Goal: Contribute content

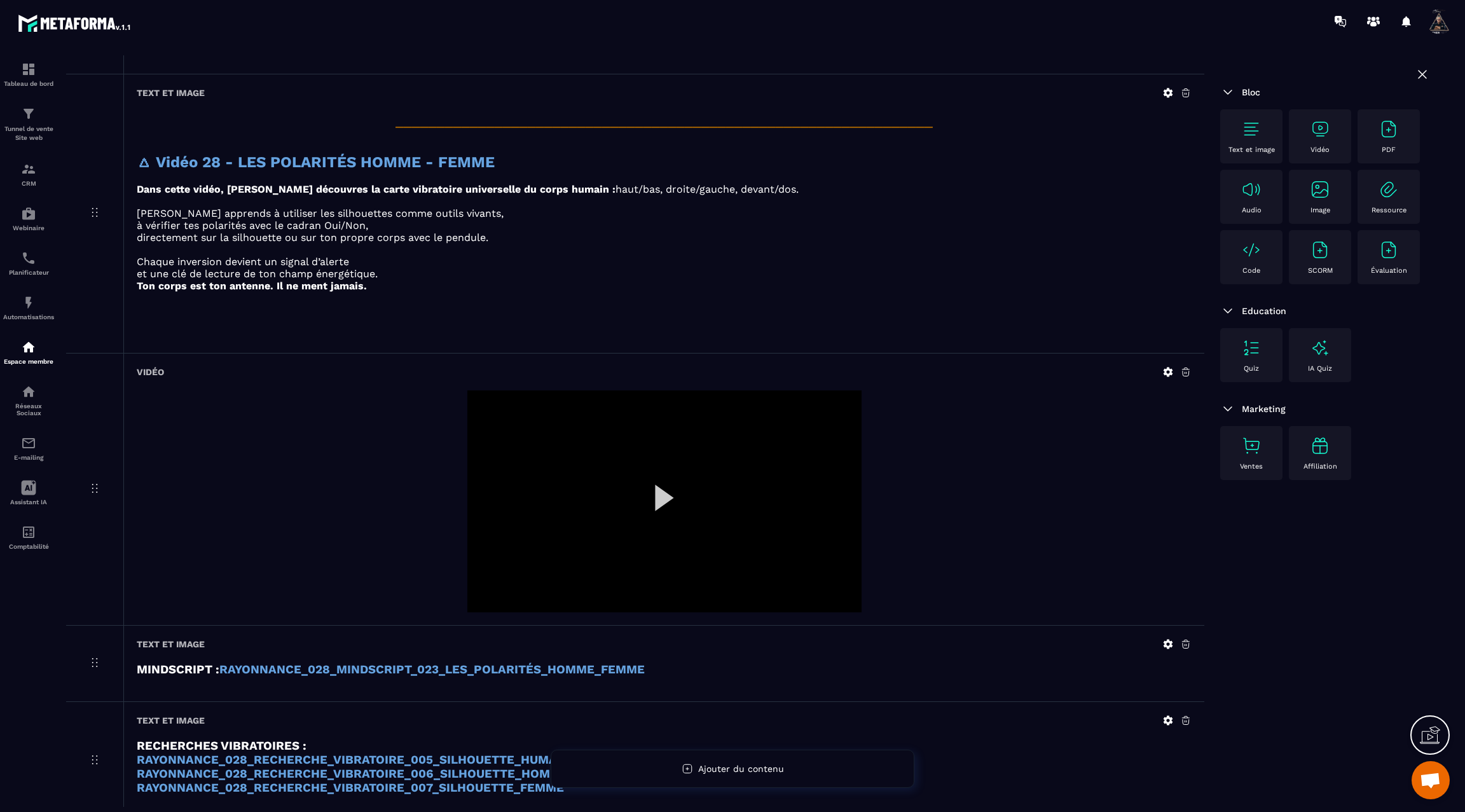
scroll to position [2944, 0]
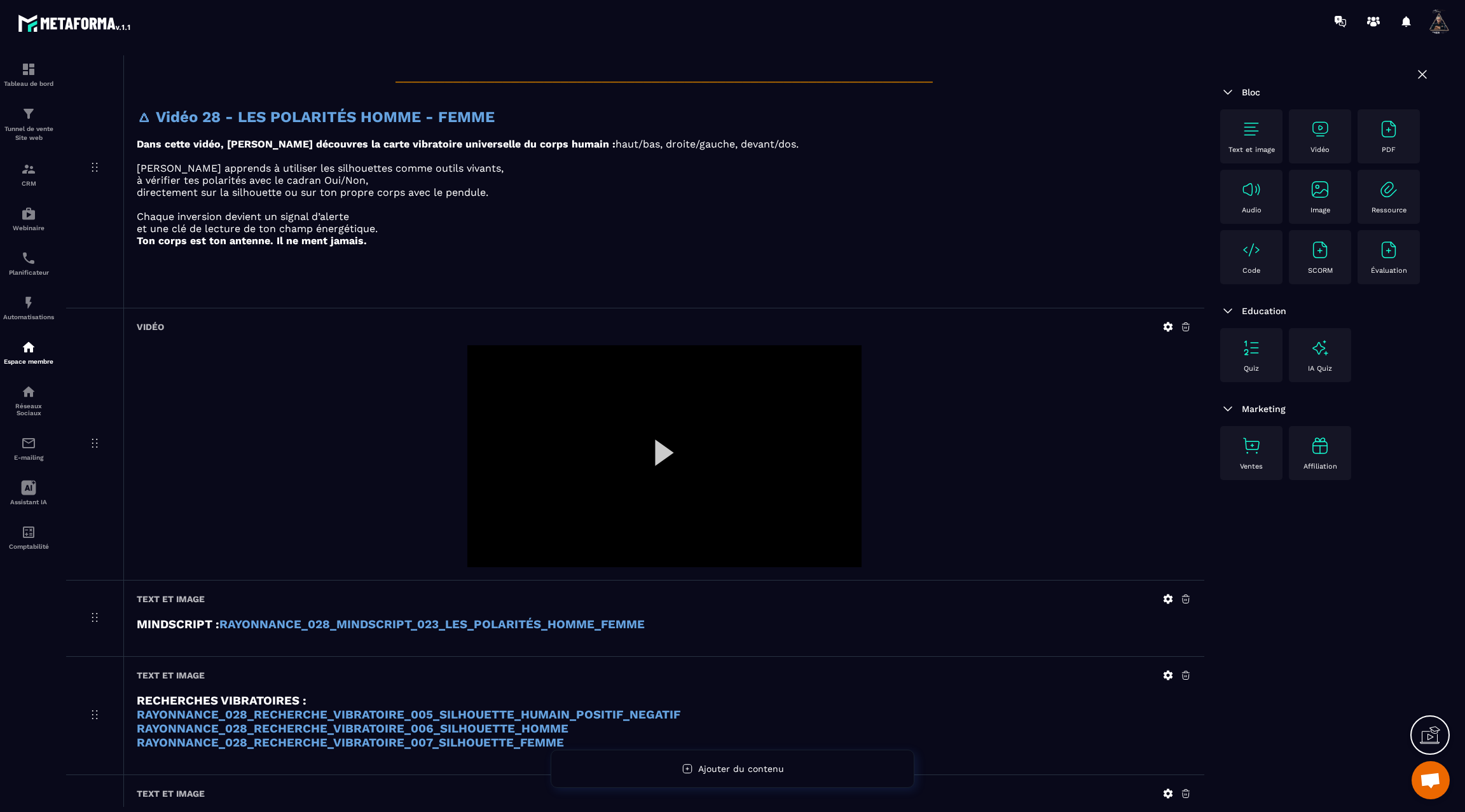
click at [646, 445] on div at bounding box center [664, 456] width 394 height 222
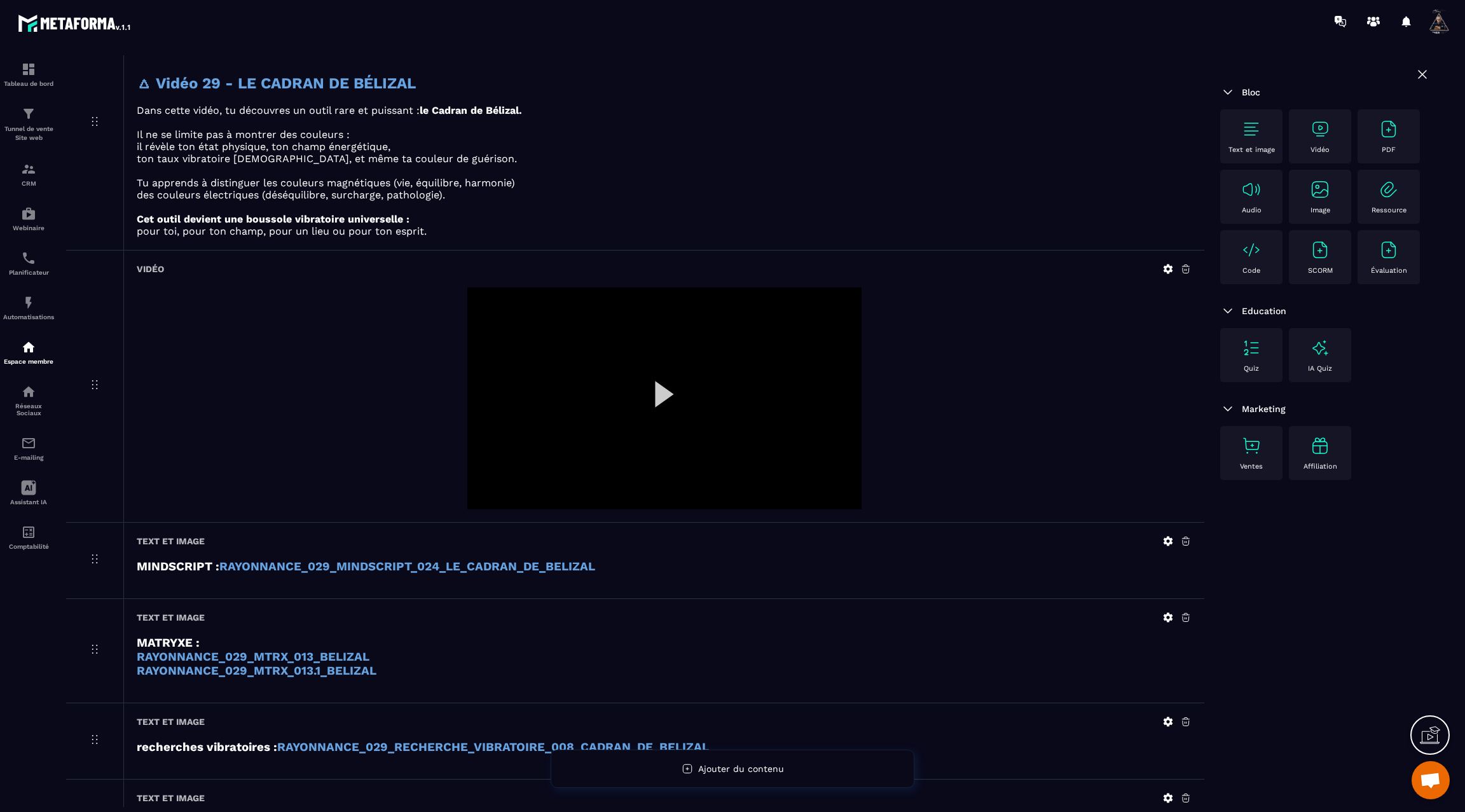
scroll to position [3717, 0]
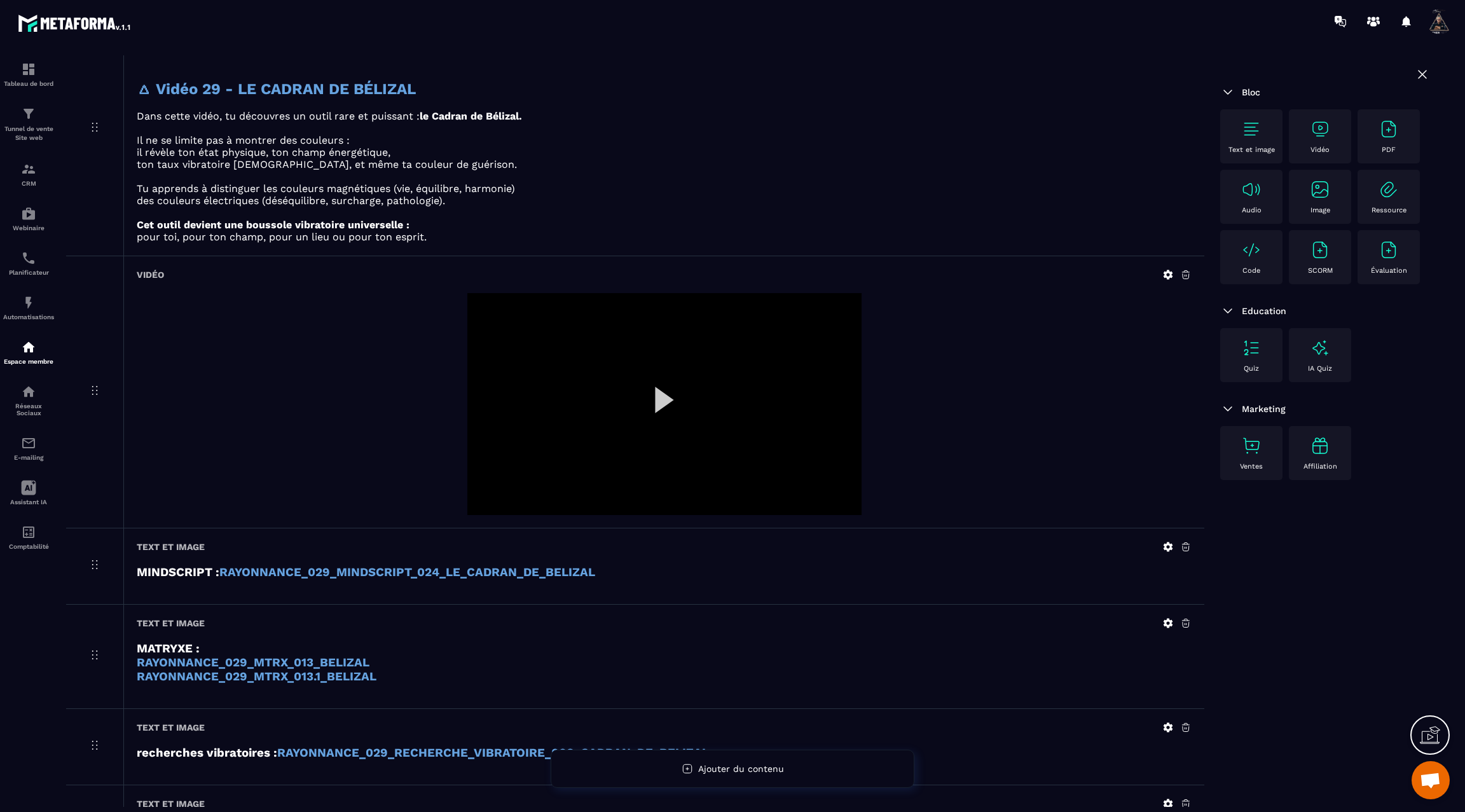
click at [1168, 270] on icon at bounding box center [1167, 274] width 9 height 9
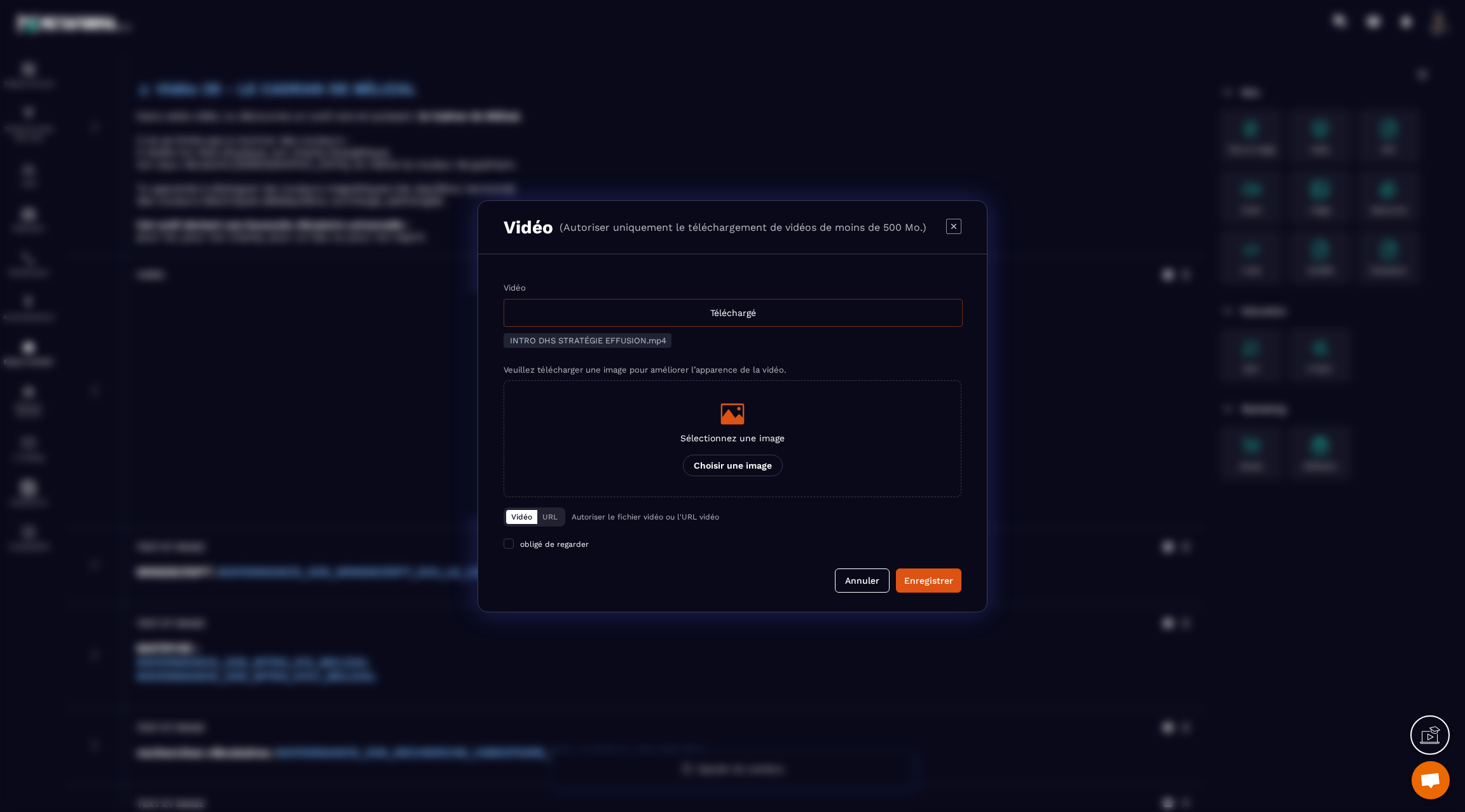
click at [717, 313] on div "Téléchargé" at bounding box center [733, 312] width 459 height 28
click at [0, 0] on input "Vidéo Téléchargé" at bounding box center [0, 0] width 0 height 0
click at [928, 583] on div "Enregistrer" at bounding box center [928, 580] width 49 height 13
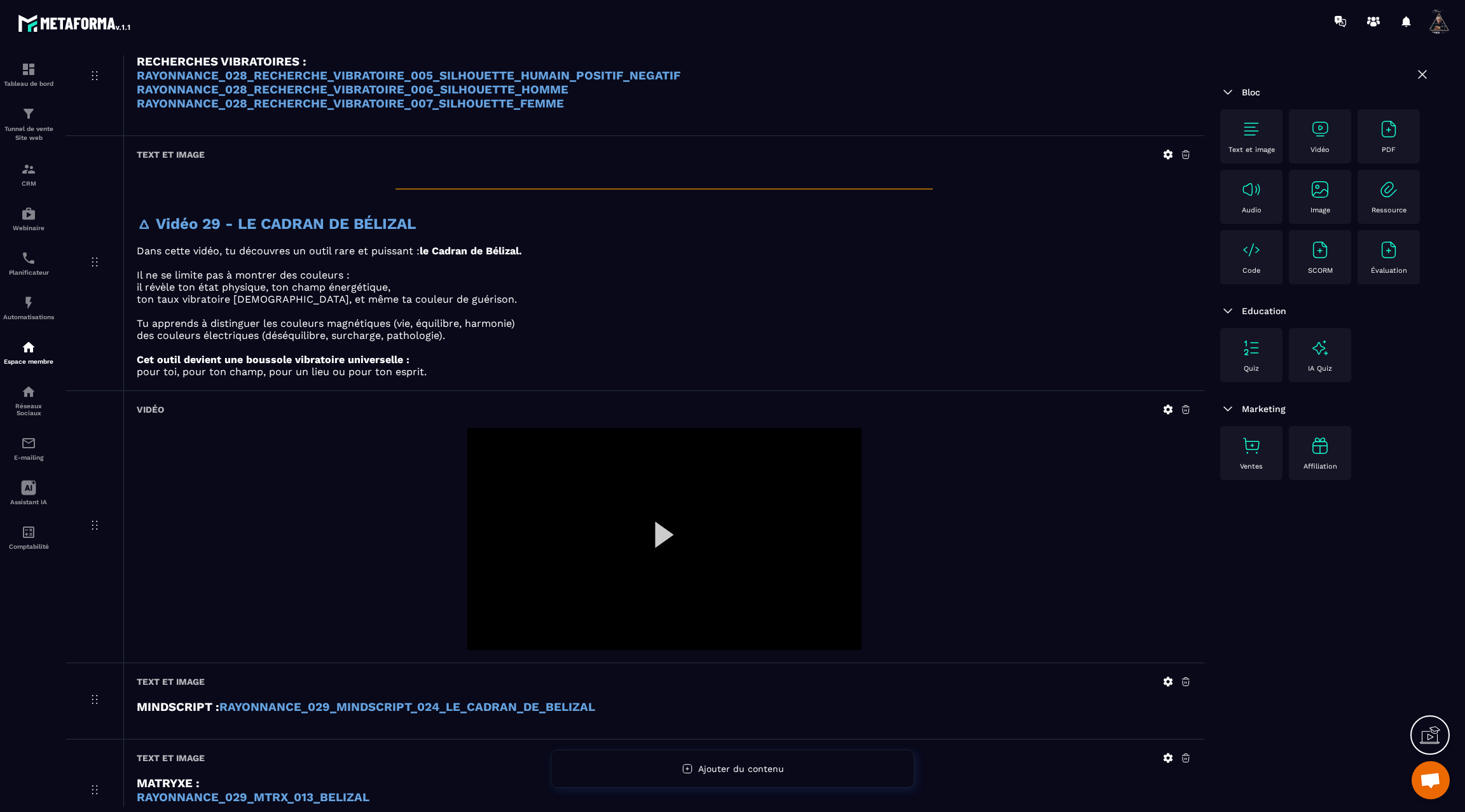
scroll to position [3550, 0]
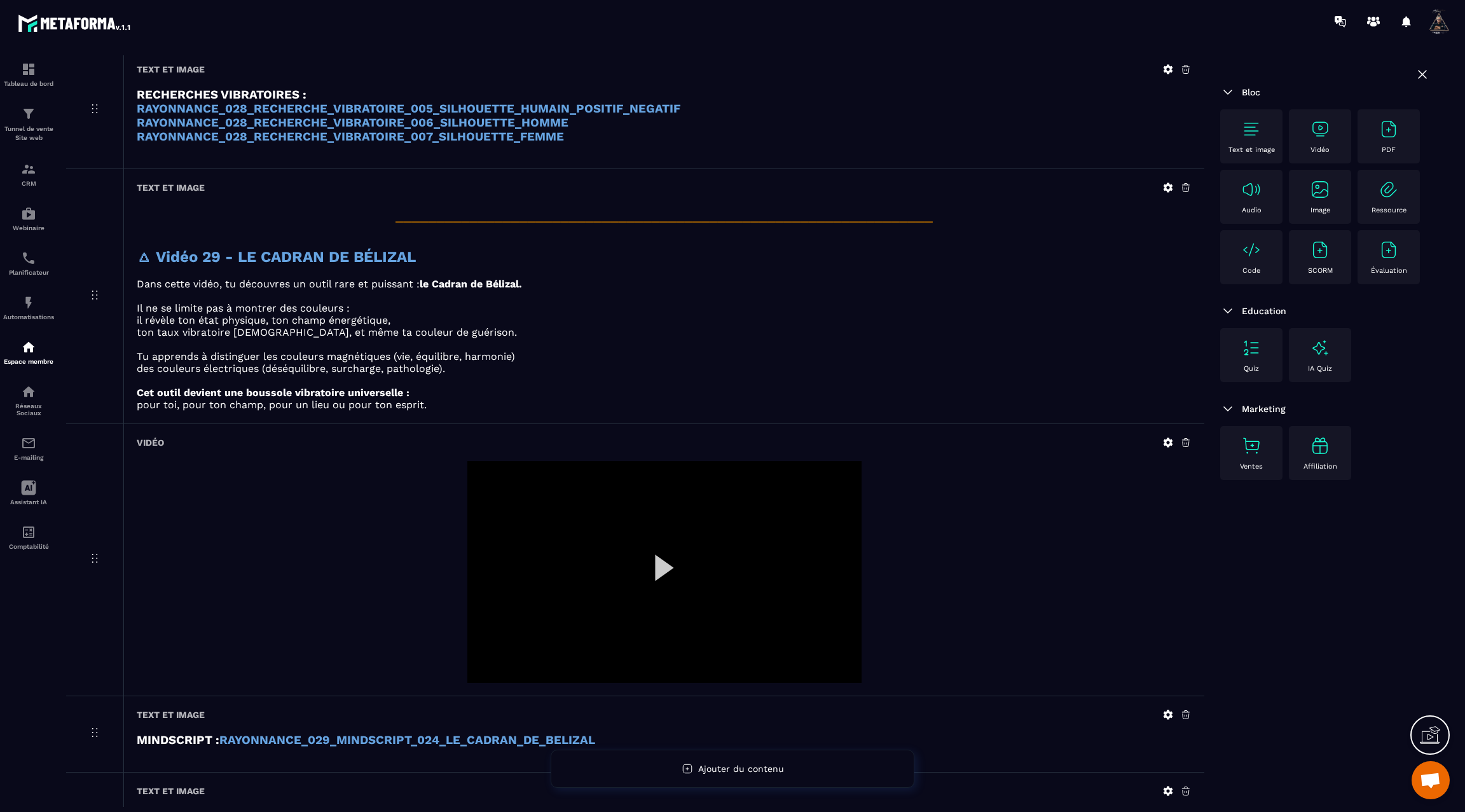
click at [658, 556] on div at bounding box center [664, 572] width 394 height 222
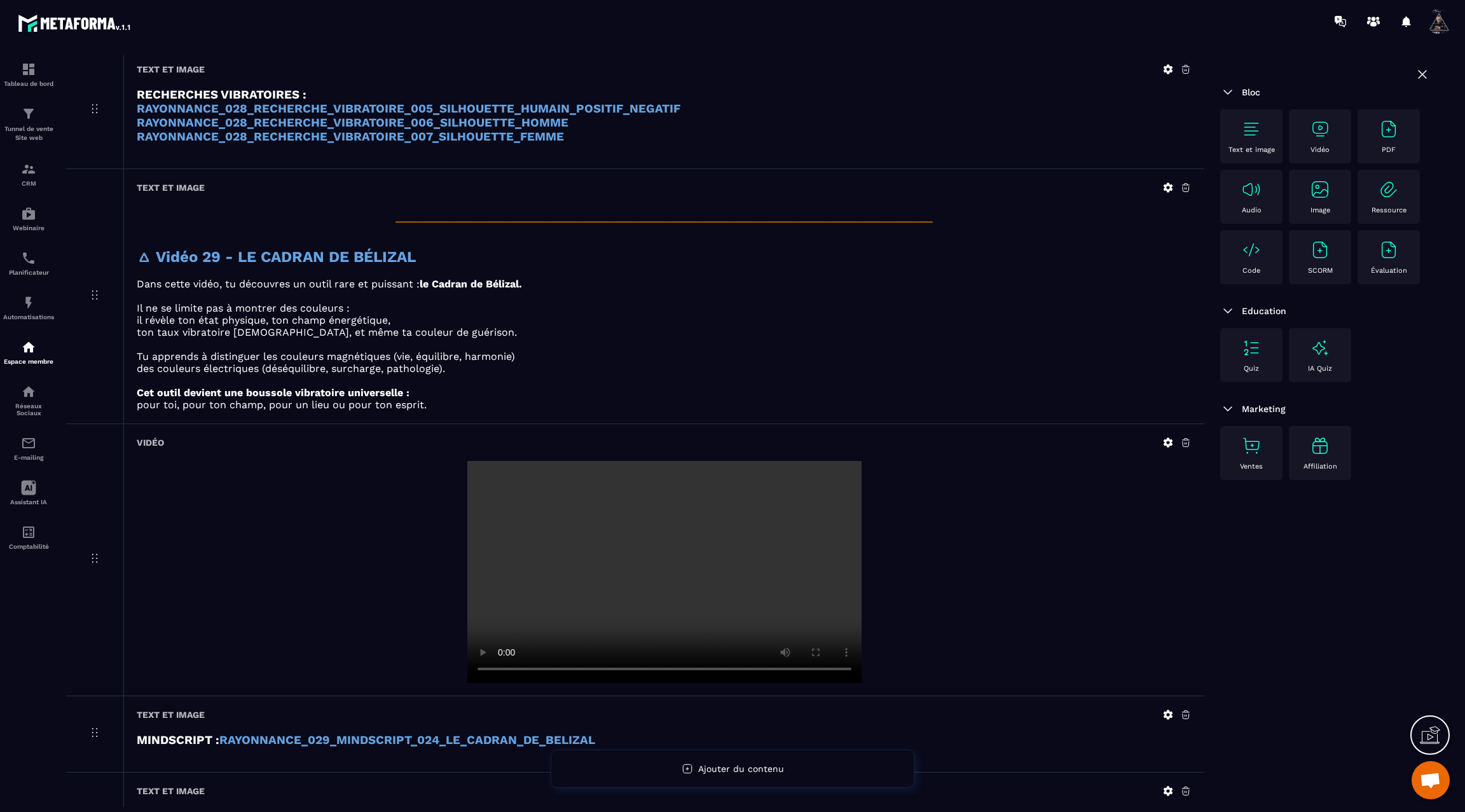
click at [658, 556] on video at bounding box center [664, 572] width 394 height 222
